Goal: Obtain resource: Download file/media

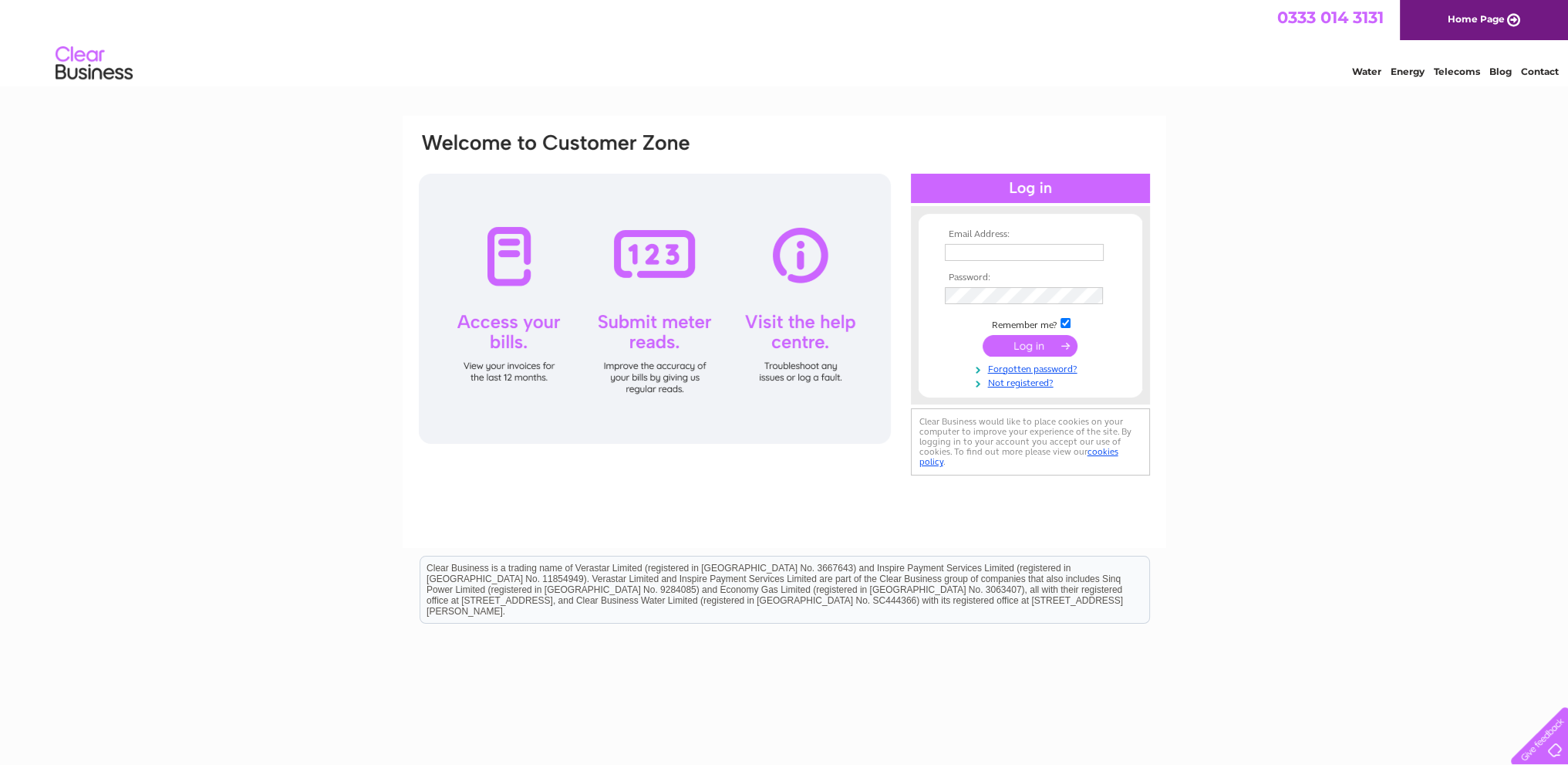
type input "[EMAIL_ADDRESS][DOMAIN_NAME]"
click at [1032, 346] on input "submit" at bounding box center [1030, 345] width 95 height 22
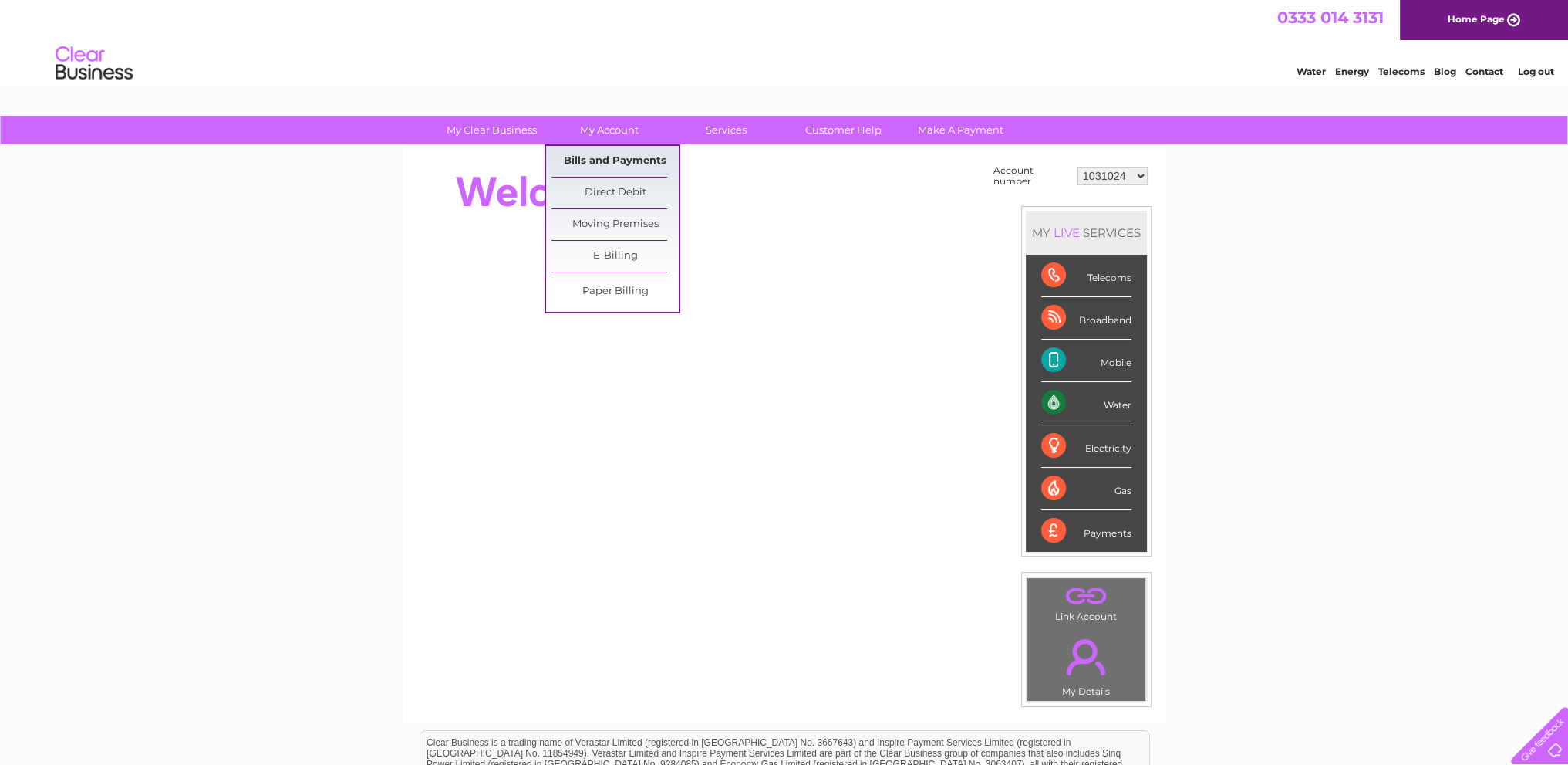
click at [617, 154] on link "Bills and Payments" at bounding box center [615, 161] width 127 height 30
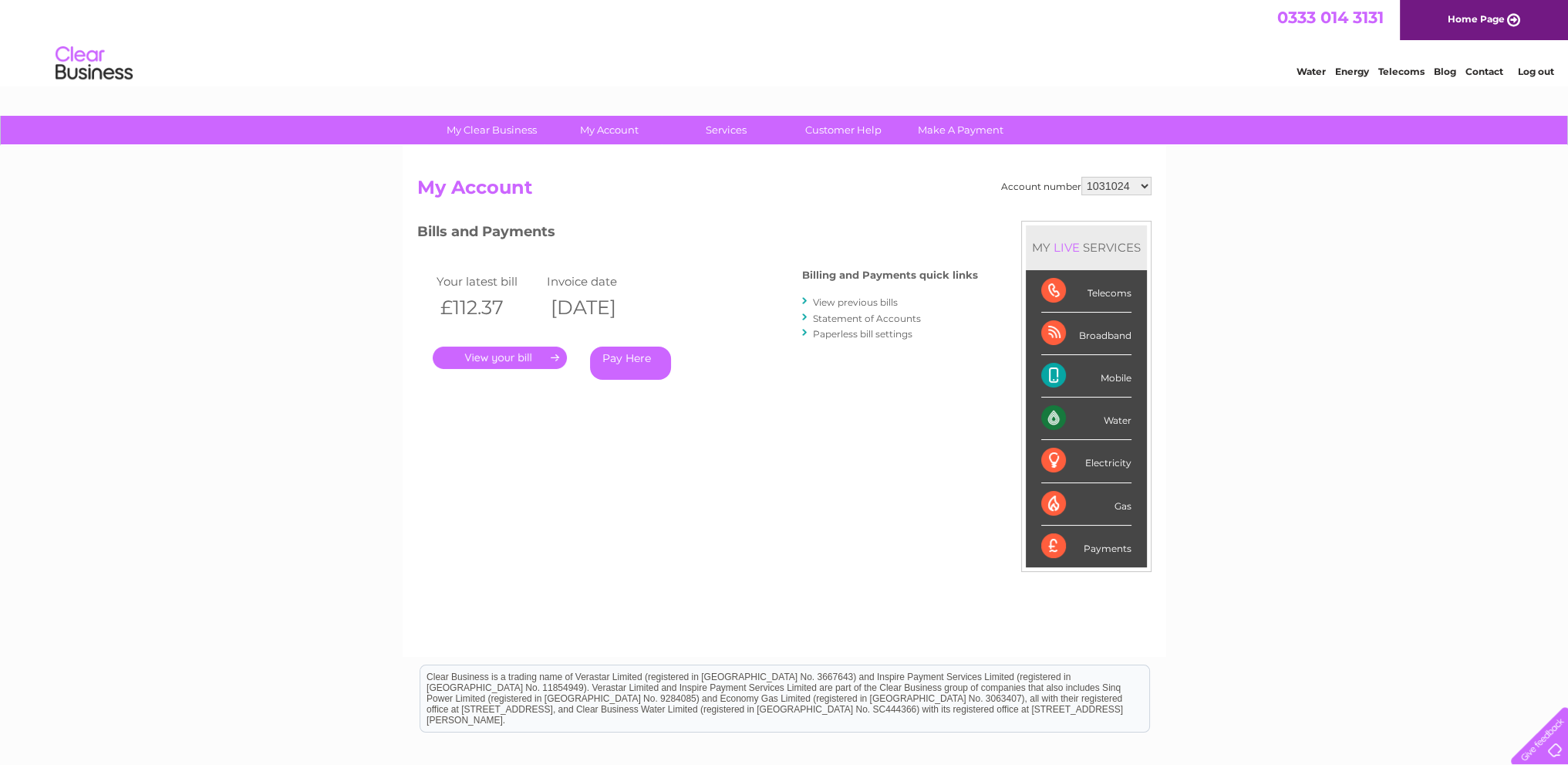
click at [535, 354] on link "." at bounding box center [500, 358] width 134 height 23
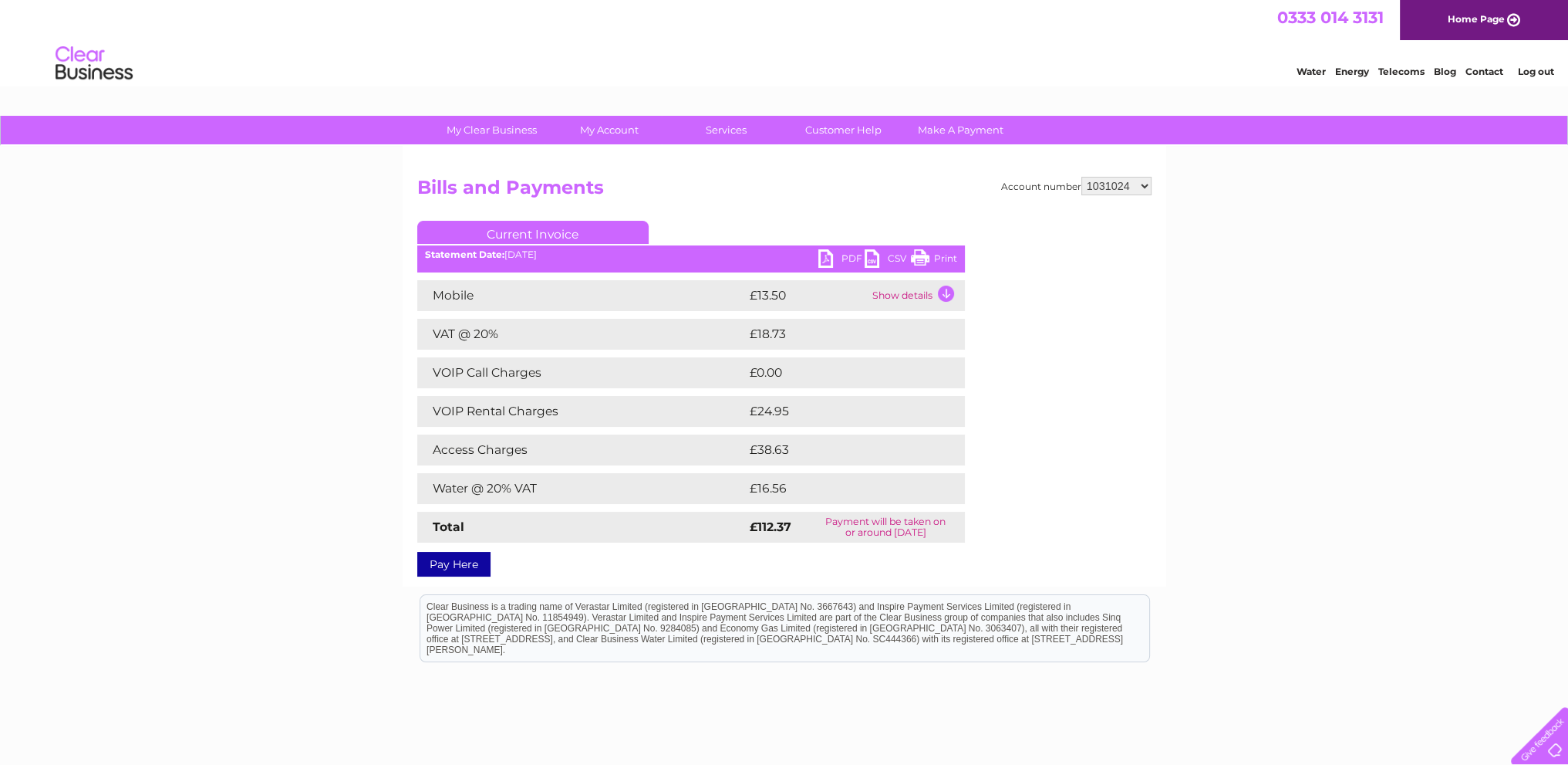
click at [867, 256] on link "CSV" at bounding box center [887, 260] width 47 height 23
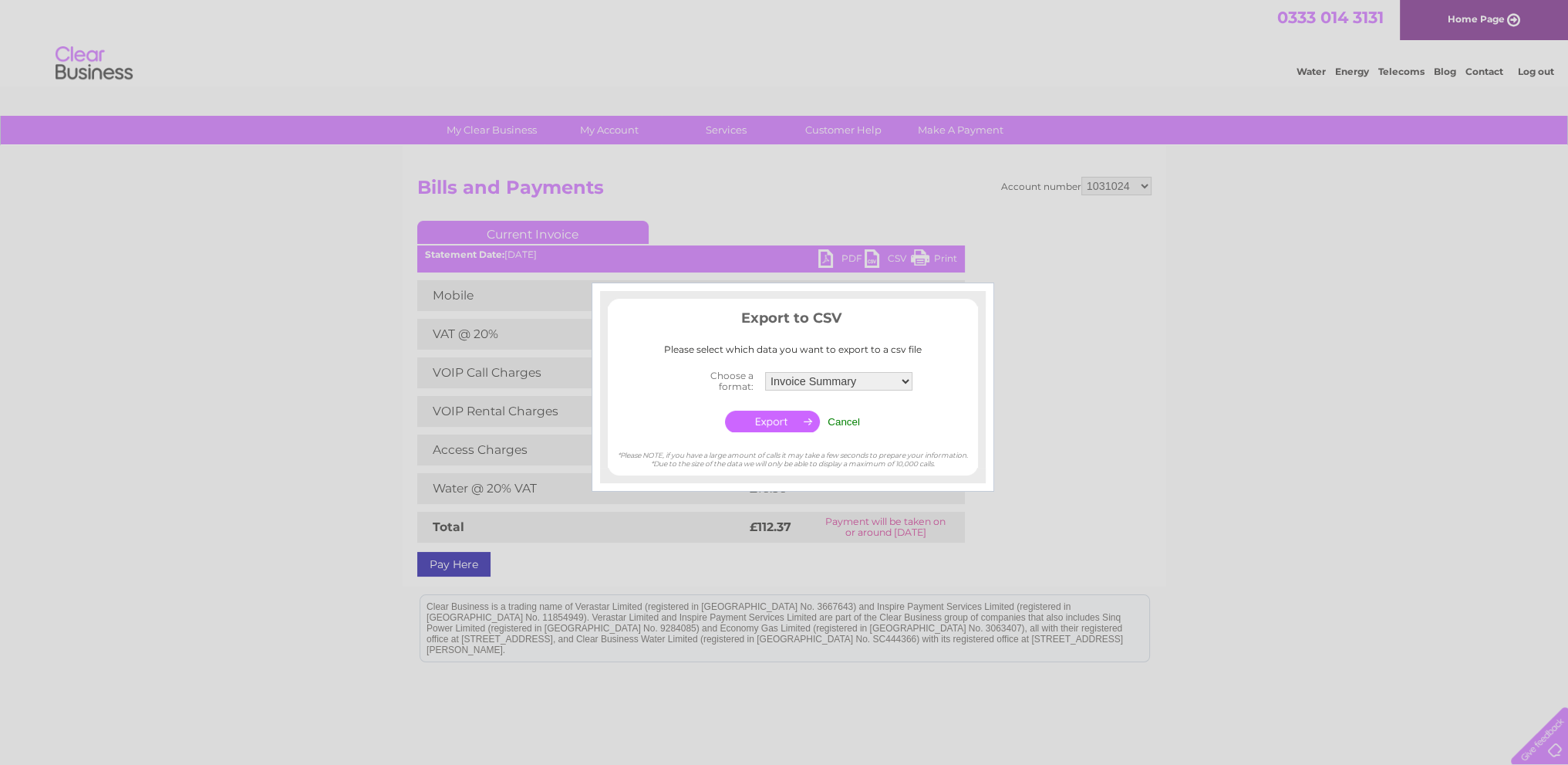
click at [1055, 413] on div at bounding box center [784, 382] width 1568 height 765
click at [906, 379] on select "Invoice Summary Mobile Call summary Service Charge Summary" at bounding box center [839, 381] width 149 height 20
click at [765, 372] on select "Invoice Summary Mobile Call summary Service Charge Summary" at bounding box center [839, 381] width 149 height 20
click at [790, 422] on input "button" at bounding box center [772, 421] width 95 height 22
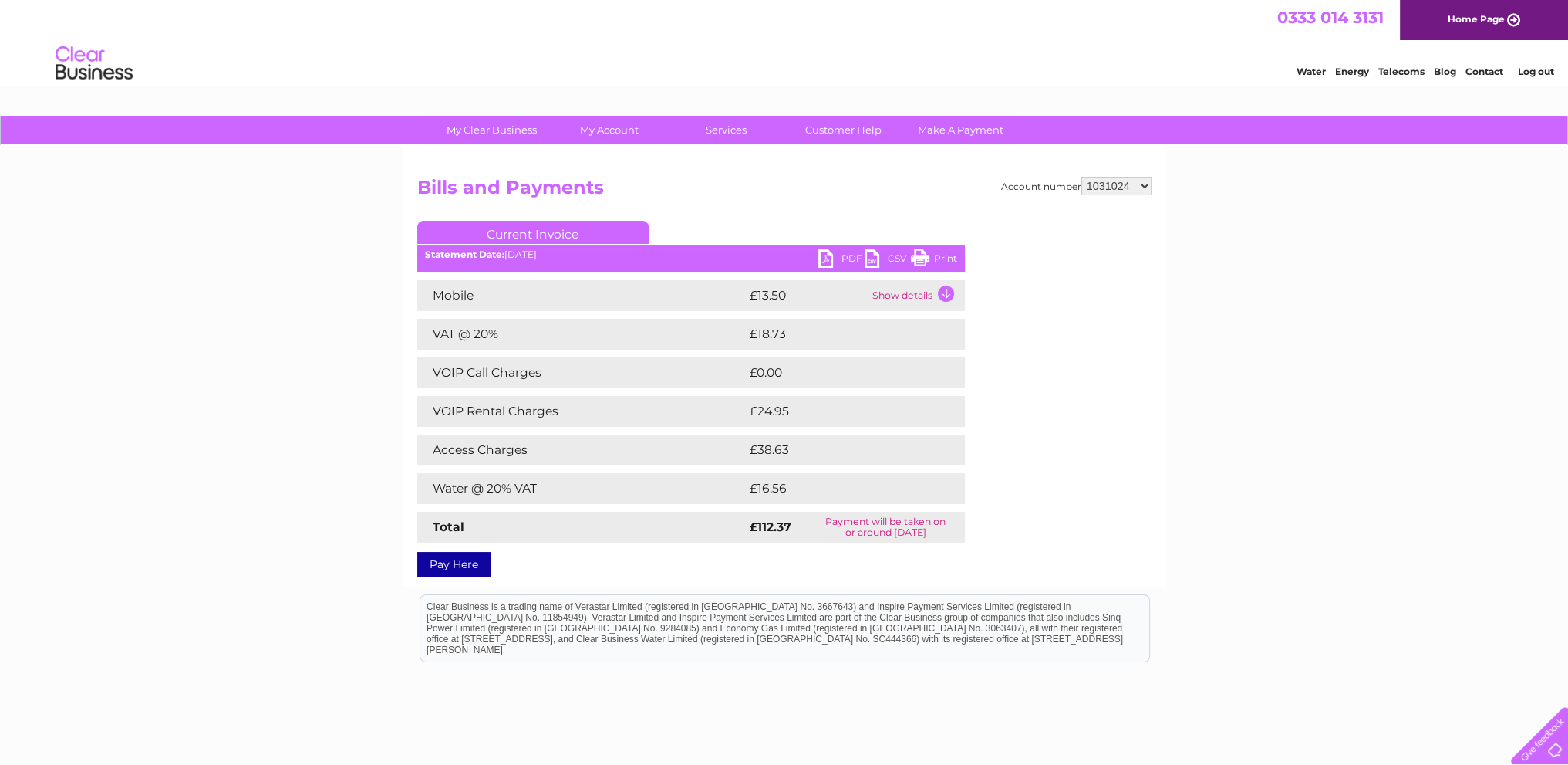
drag, startPoint x: 819, startPoint y: 258, endPoint x: 694, endPoint y: 207, distance: 135.0
click at [694, 207] on div "Account number 1031024 30298191 Bills and Payments Current Invoice PDF CSV Print" at bounding box center [784, 373] width 734 height 394
click at [822, 255] on link "PDF" at bounding box center [841, 260] width 47 height 23
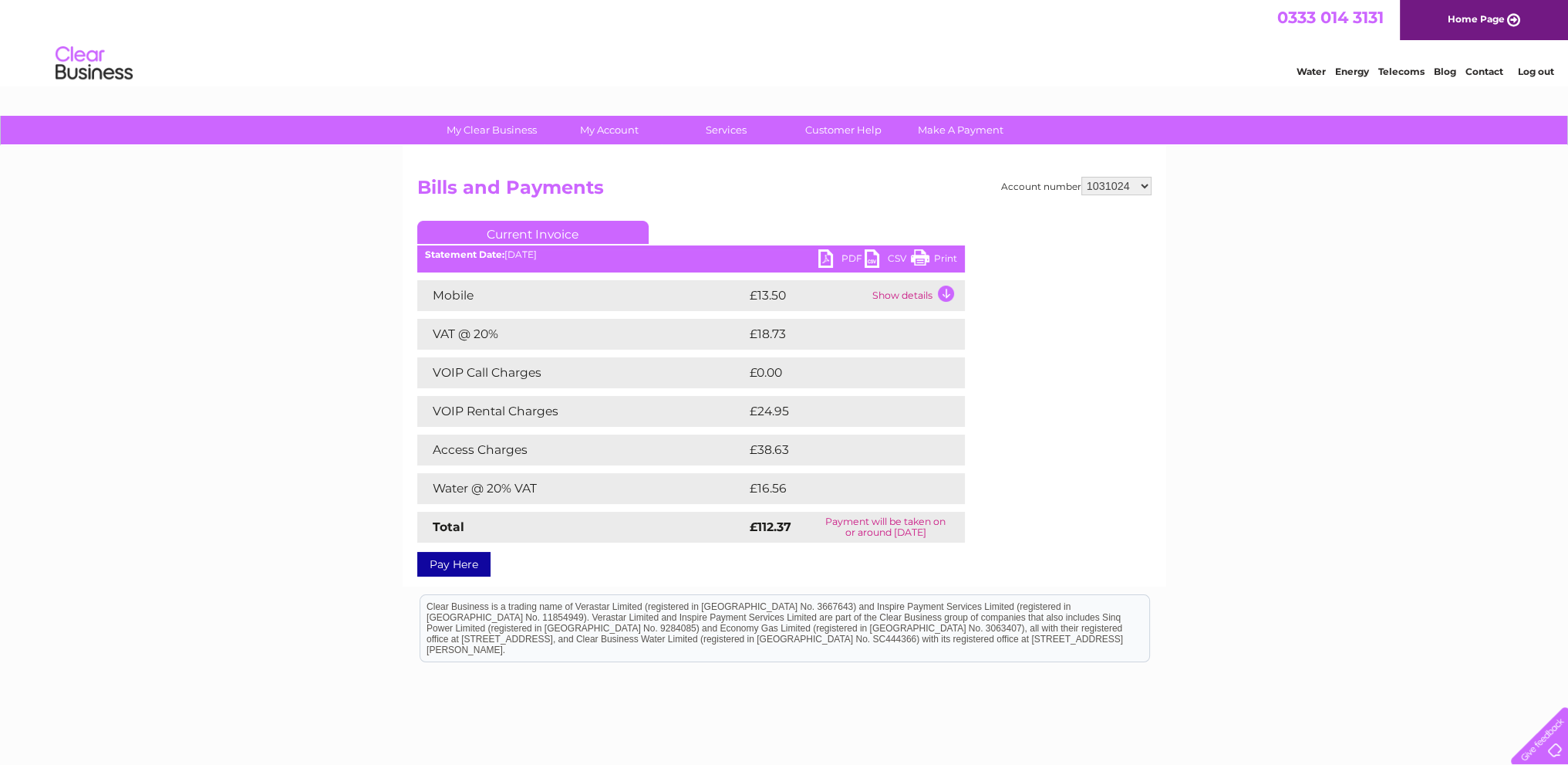
click at [1540, 70] on link "Log out" at bounding box center [1535, 71] width 36 height 11
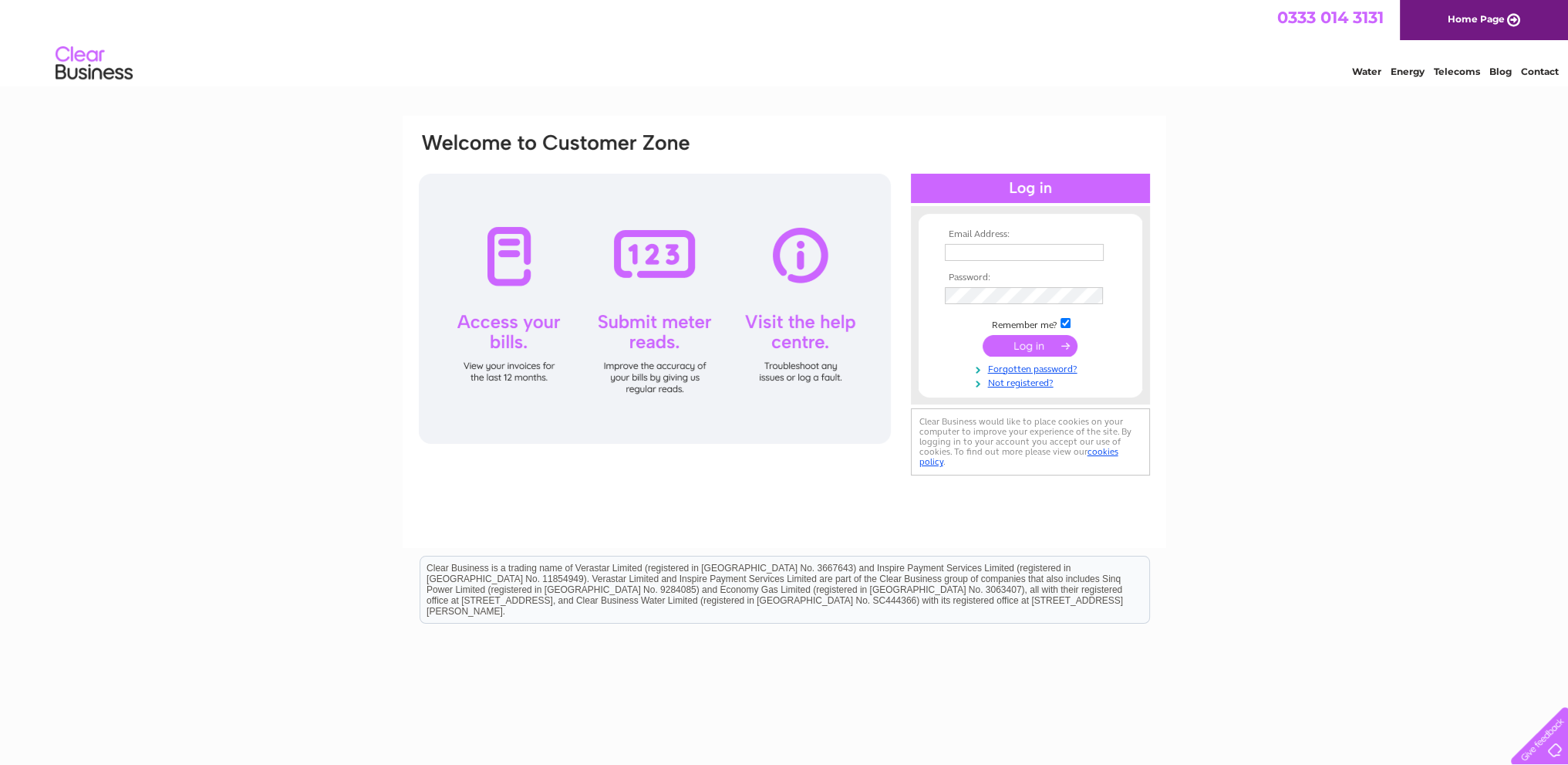
type input "[EMAIL_ADDRESS][DOMAIN_NAME]"
click at [1028, 352] on input "submit" at bounding box center [1030, 345] width 95 height 22
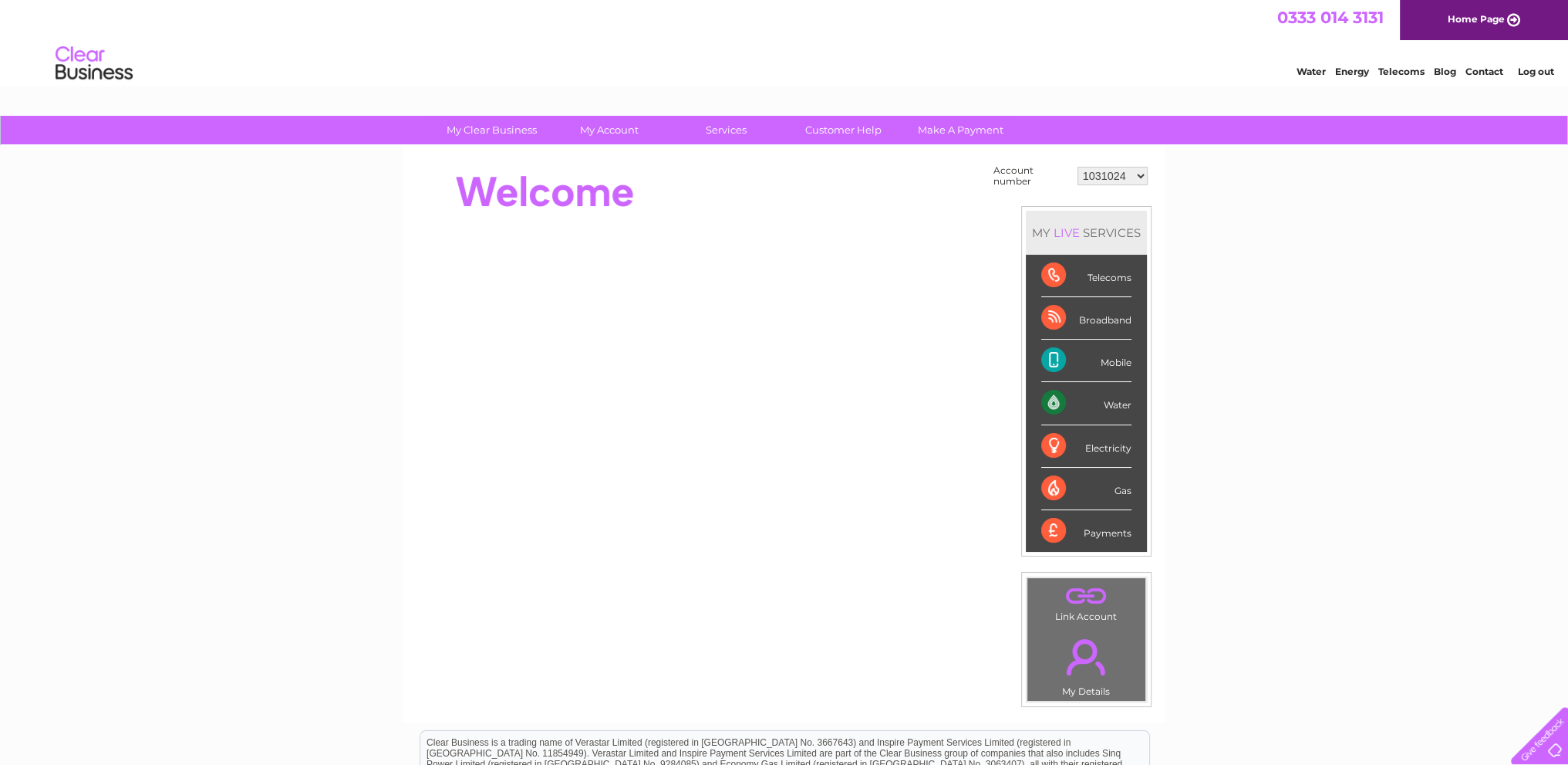
click at [1139, 175] on select "1031024 30298191" at bounding box center [1112, 175] width 70 height 18
select select "30298191"
click at [1077, 166] on select "1031024 30298191" at bounding box center [1112, 175] width 70 height 18
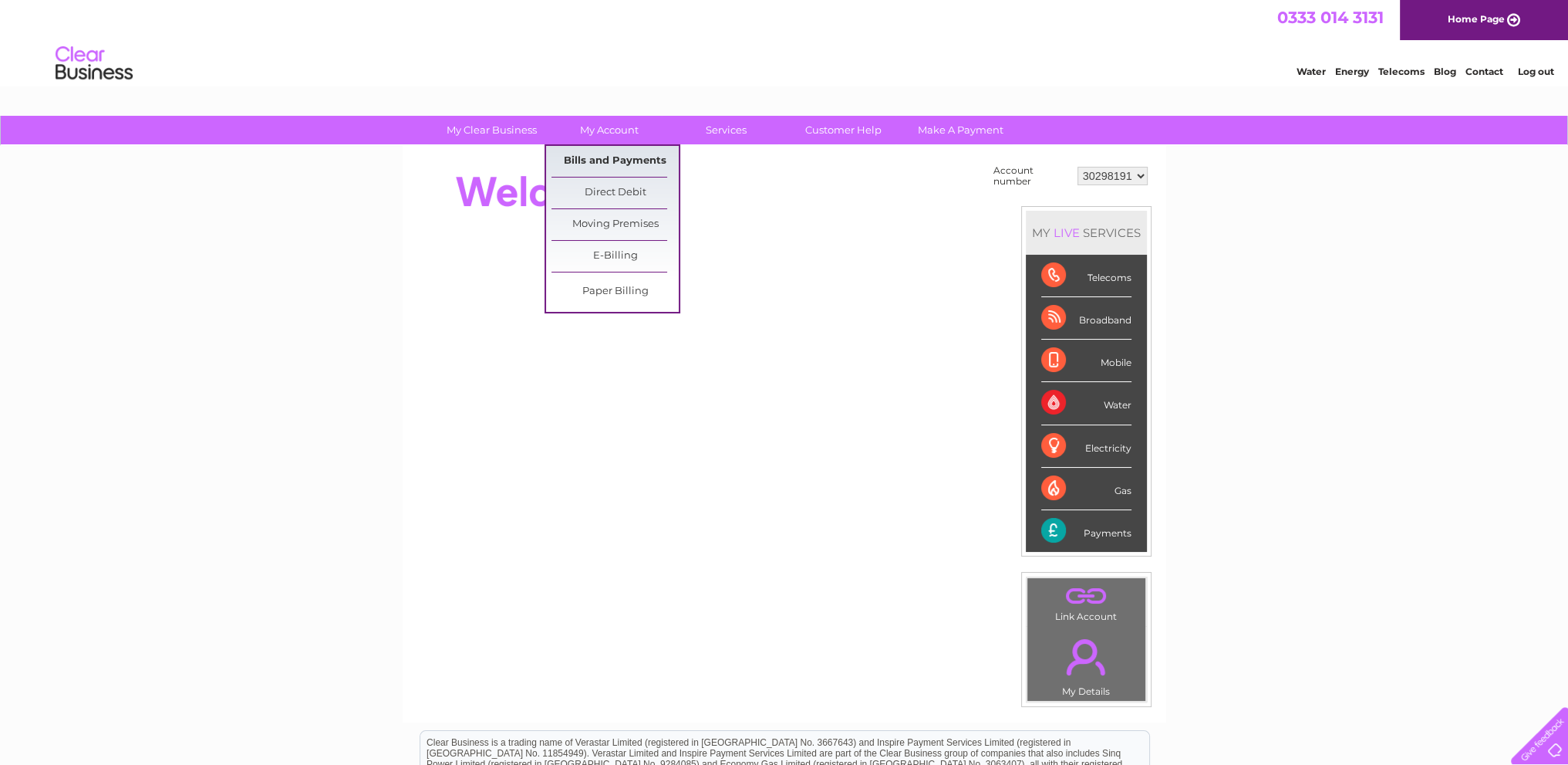
click at [605, 158] on link "Bills and Payments" at bounding box center [615, 161] width 127 height 30
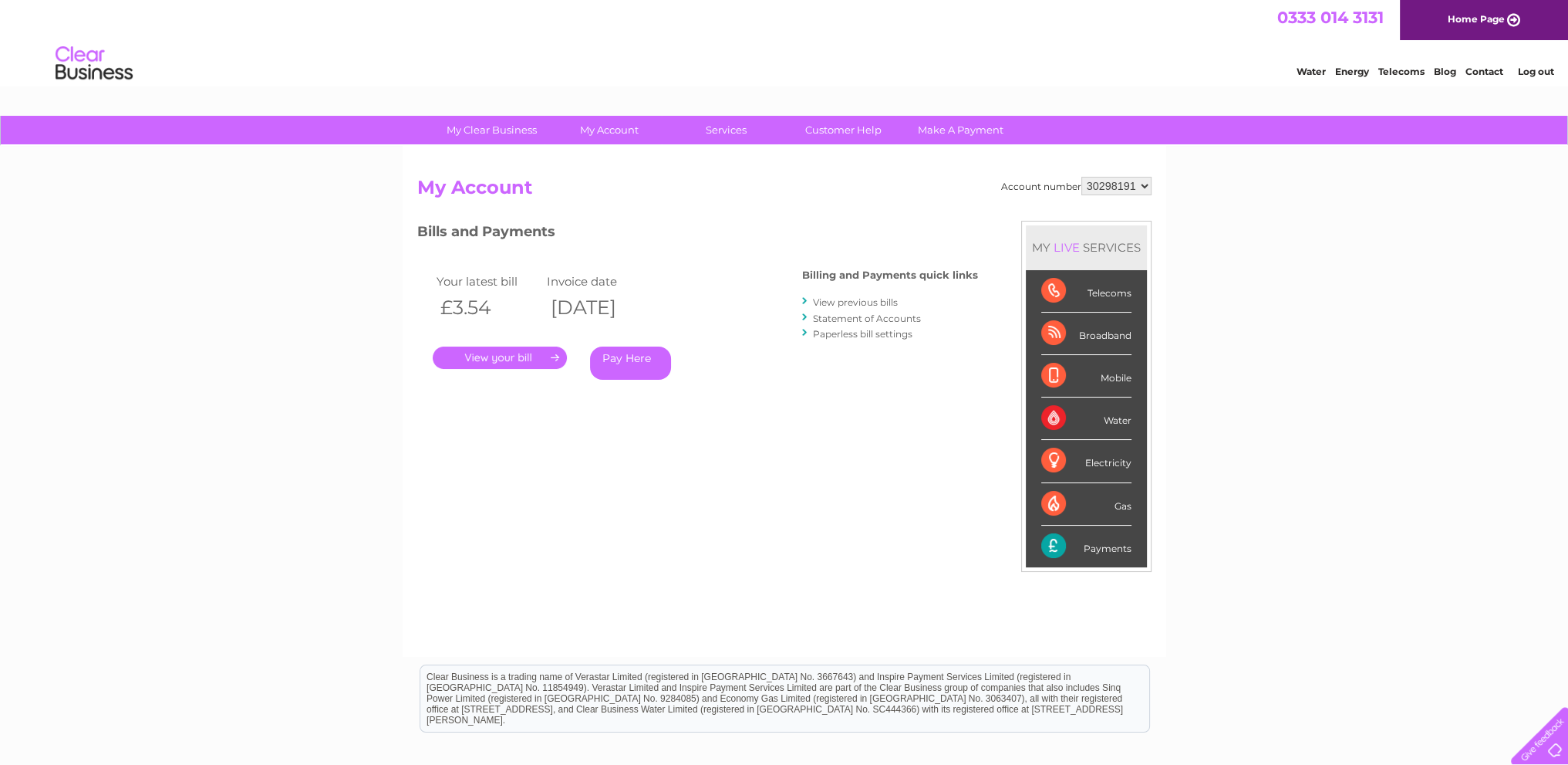
click at [502, 355] on link "." at bounding box center [500, 358] width 134 height 23
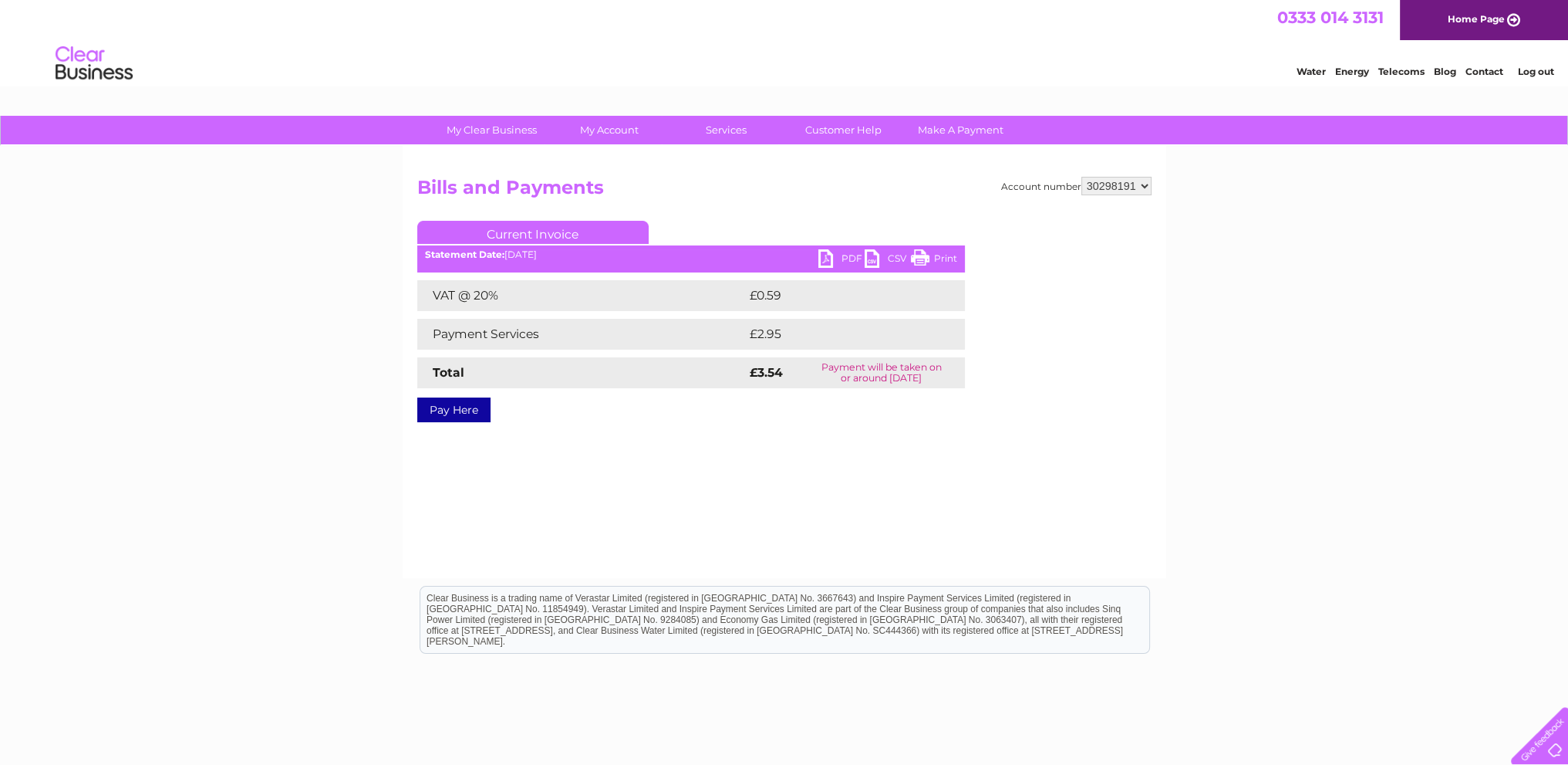
click at [1530, 71] on link "Log out" at bounding box center [1535, 71] width 36 height 11
